Goal: Information Seeking & Learning: Learn about a topic

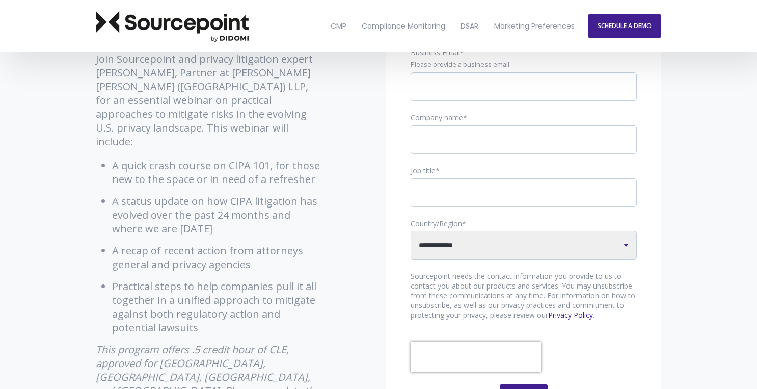
scroll to position [250, 0]
click at [185, 74] on p "Join Sourcepoint and privacy litigation expert [PERSON_NAME], Partner at [PERSO…" at bounding box center [209, 100] width 227 height 96
drag, startPoint x: 186, startPoint y: 71, endPoint x: 141, endPoint y: 90, distance: 48.9
click at [141, 90] on p "Join Sourcepoint and privacy litigation expert [PERSON_NAME], Partner at [PERSO…" at bounding box center [209, 100] width 227 height 96
copy p "Partner at Womble Bond Dickinson"
